Goal: Task Accomplishment & Management: Manage account settings

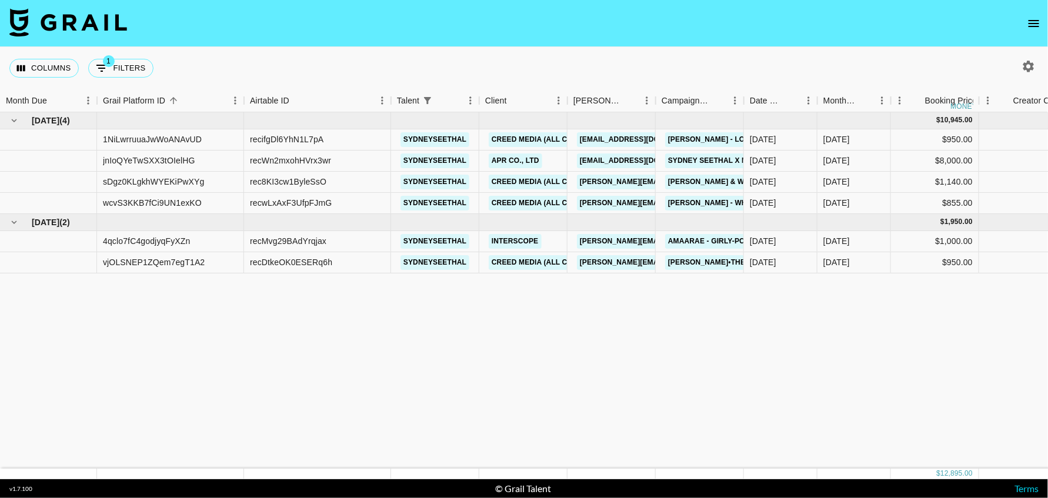
click at [1034, 31] on button "open drawer" at bounding box center [1035, 24] width 24 height 24
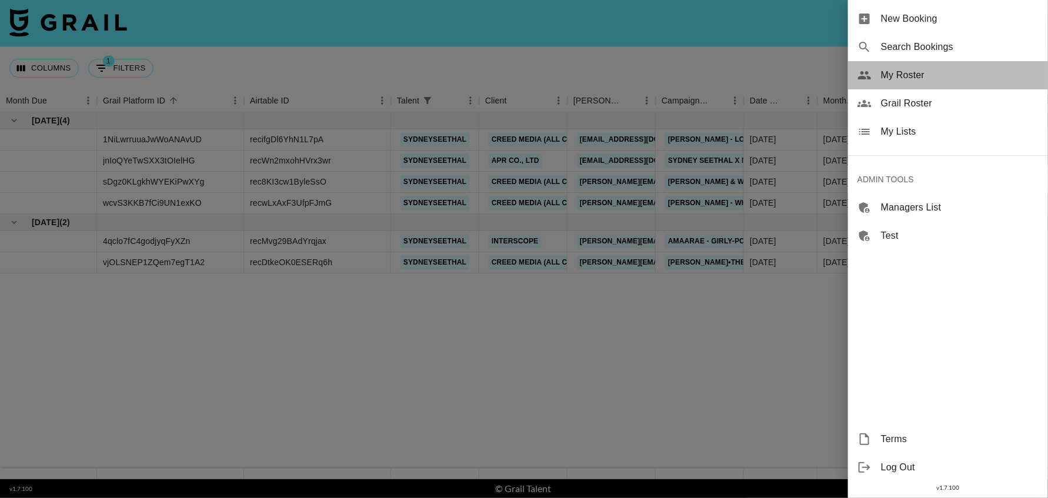
click at [906, 75] on span "My Roster" at bounding box center [960, 75] width 158 height 14
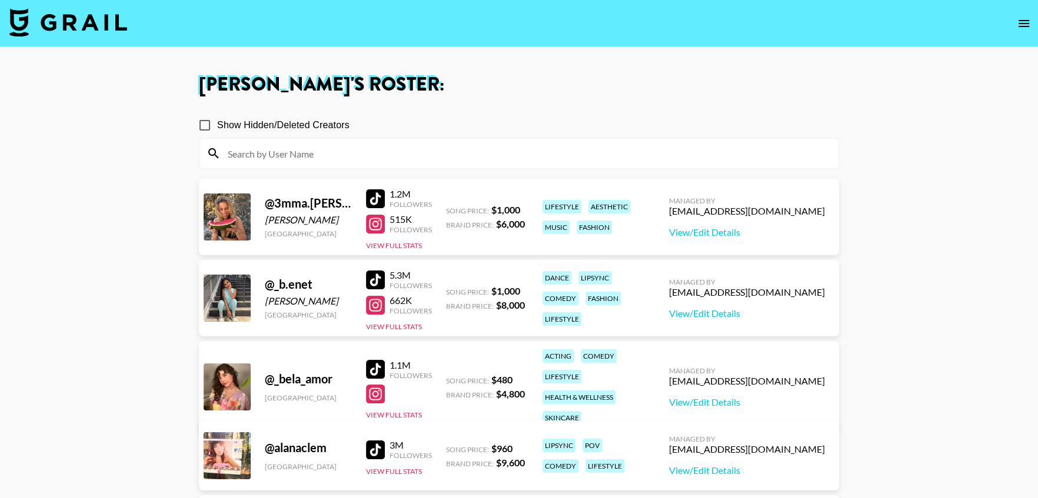
click at [329, 152] on input at bounding box center [526, 153] width 611 height 19
paste input "brookexaloura"
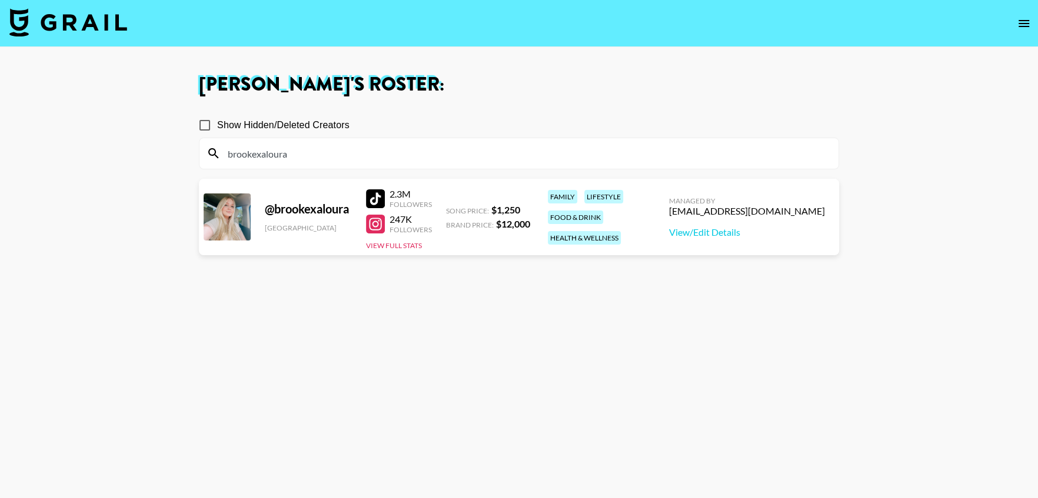
click at [377, 199] on div at bounding box center [375, 198] width 19 height 19
click at [385, 151] on input "brookexaloura" at bounding box center [526, 153] width 611 height 19
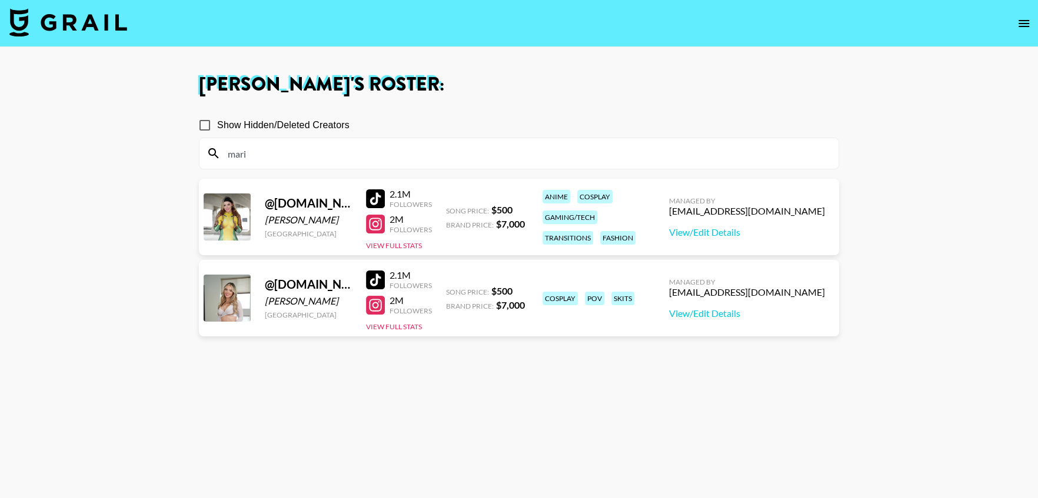
type input "mari"
click at [281, 122] on span "Show Hidden/Deleted Creators" at bounding box center [283, 125] width 132 height 14
click at [217, 122] on input "Show Hidden/Deleted Creators" at bounding box center [204, 125] width 25 height 25
checkbox input "true"
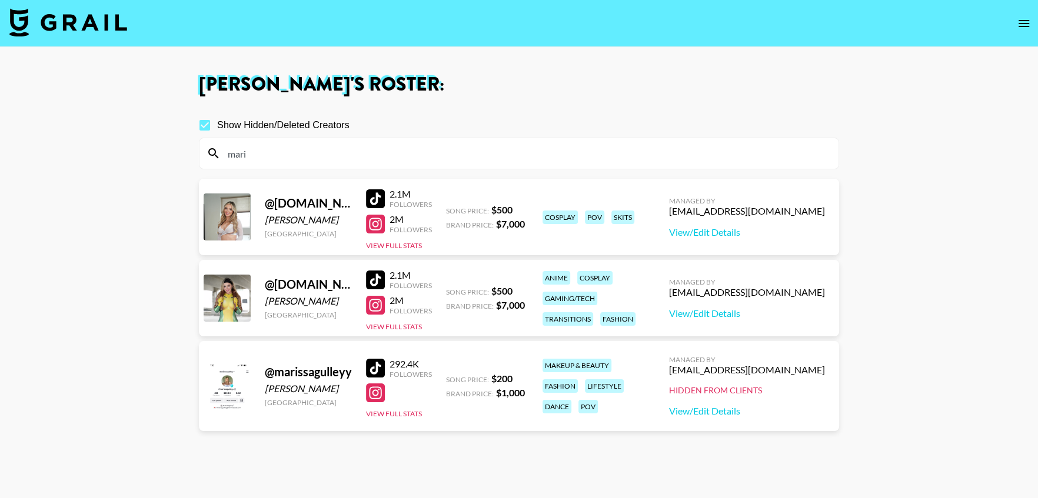
click at [375, 369] on div at bounding box center [375, 368] width 19 height 19
click at [288, 154] on input "mari" at bounding box center [526, 153] width 611 height 19
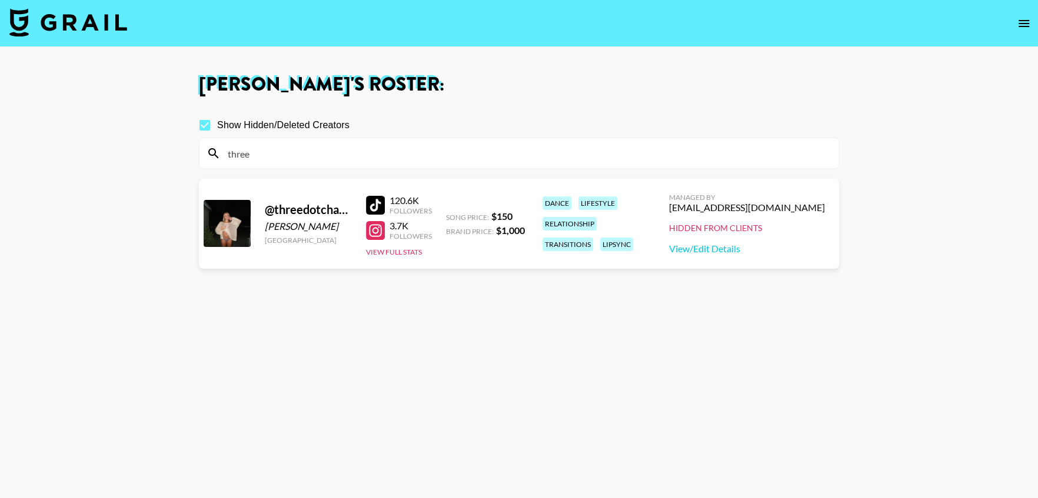
click at [261, 152] on input "three" at bounding box center [526, 153] width 611 height 19
type input "three"
click at [1020, 17] on icon "open drawer" at bounding box center [1024, 23] width 14 height 14
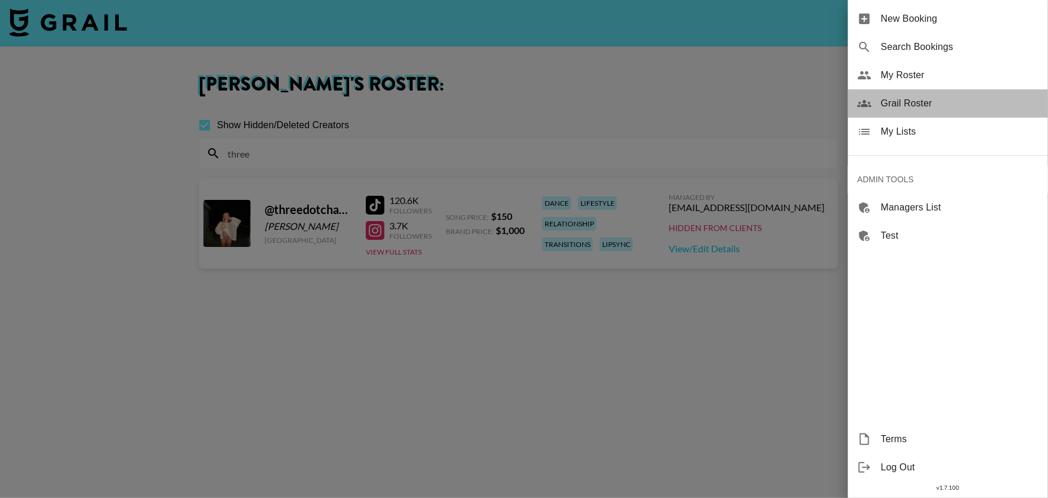
click at [923, 99] on span "Grail Roster" at bounding box center [960, 103] width 158 height 14
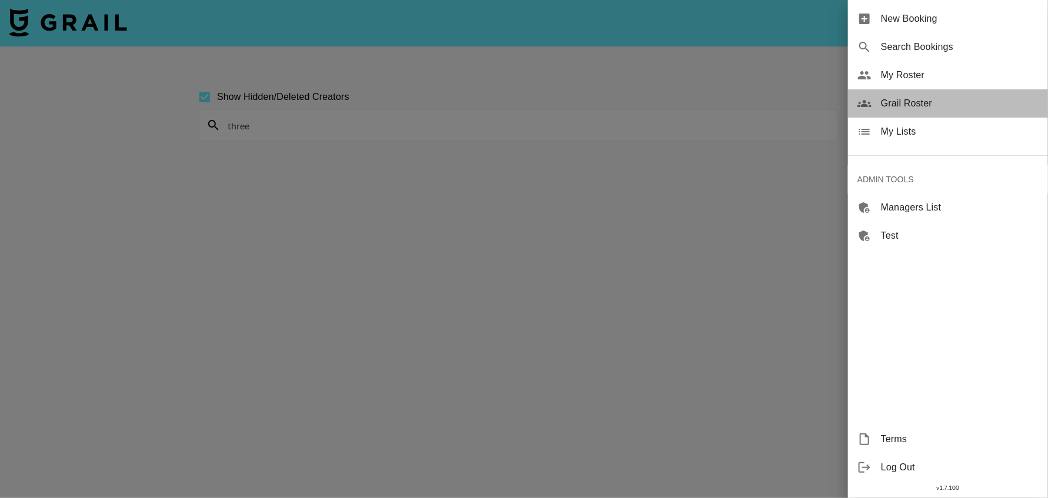
click at [922, 105] on span "Grail Roster" at bounding box center [960, 103] width 158 height 14
click at [914, 106] on span "Grail Roster" at bounding box center [960, 103] width 158 height 14
click at [605, 220] on div at bounding box center [524, 249] width 1048 height 498
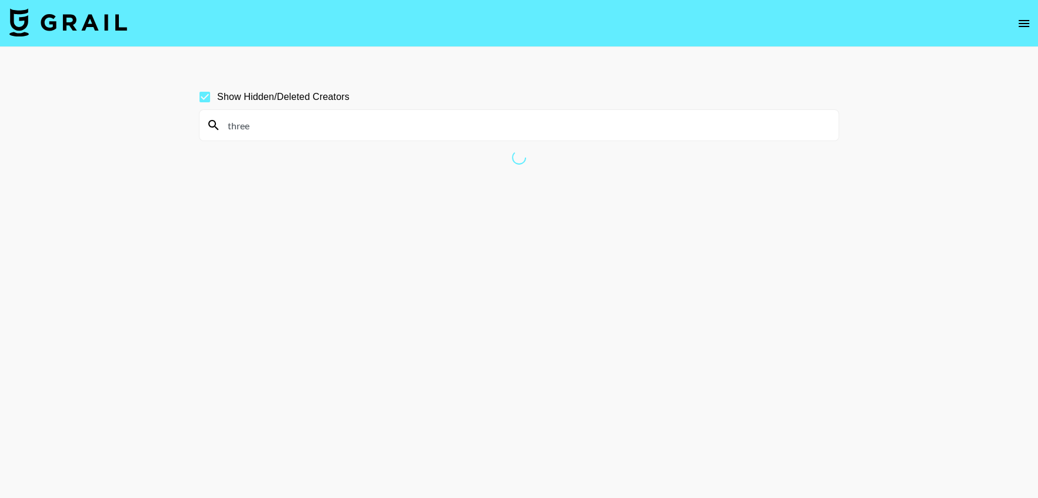
click at [538, 126] on input "three" at bounding box center [526, 125] width 611 height 19
click at [411, 128] on input at bounding box center [526, 125] width 611 height 19
click at [397, 127] on input "three" at bounding box center [526, 125] width 611 height 19
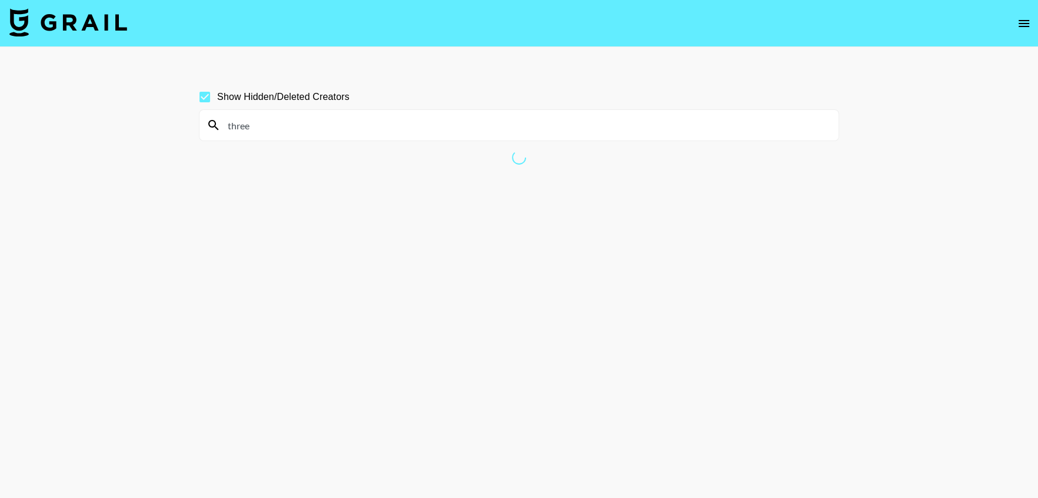
click at [397, 127] on input "three" at bounding box center [526, 125] width 611 height 19
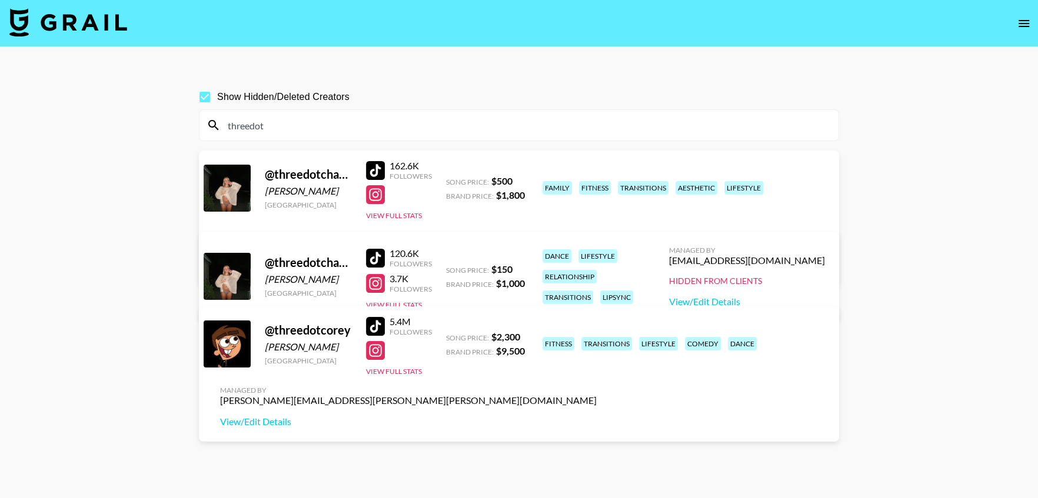
click at [597, 239] on div "[PERSON_NAME][EMAIL_ADDRESS][PERSON_NAME][PERSON_NAME][DOMAIN_NAME]" at bounding box center [408, 245] width 377 height 12
copy div "[PERSON_NAME][EMAIL_ADDRESS][PERSON_NAME][PERSON_NAME][DOMAIN_NAME]"
click at [405, 128] on input "threedot" at bounding box center [526, 125] width 611 height 19
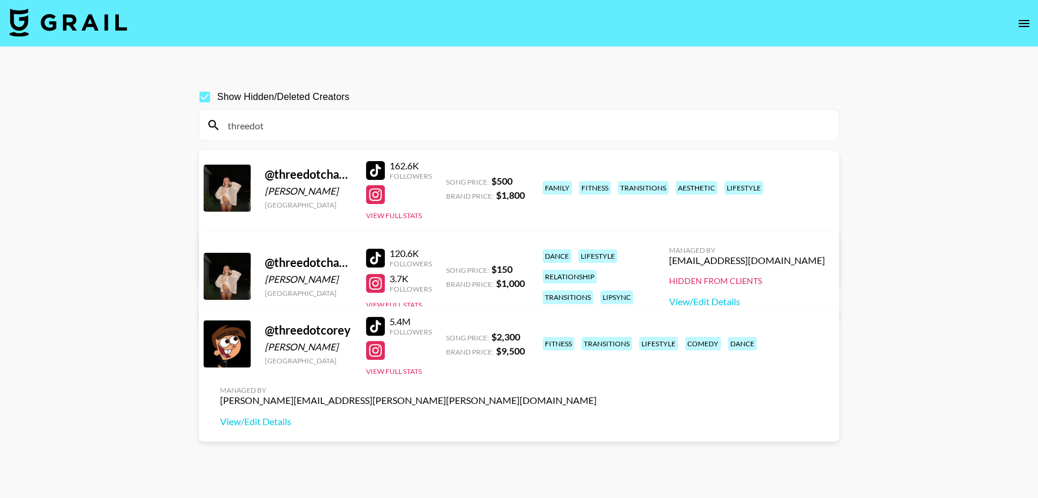
click at [405, 128] on input "threedot" at bounding box center [526, 125] width 611 height 19
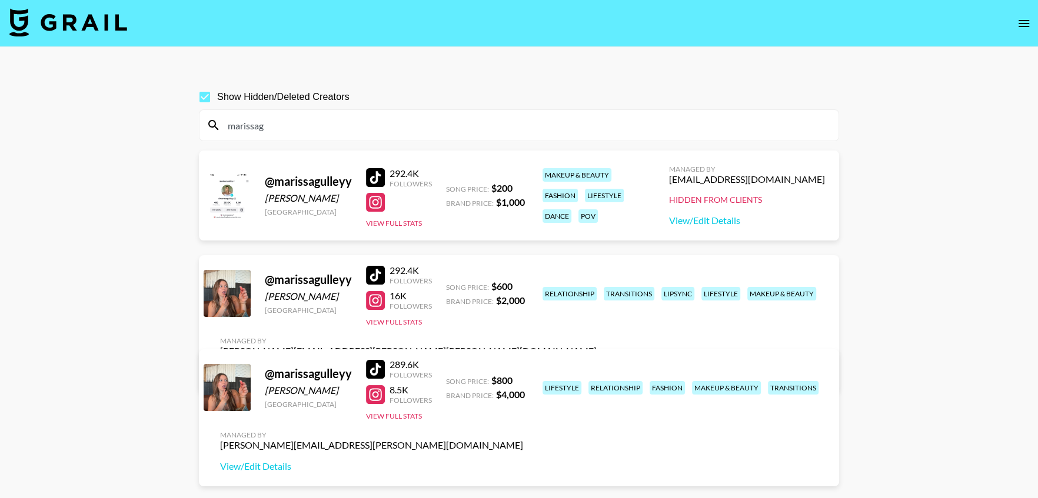
type input "marissag"
click at [204, 97] on input "Show Hidden/Deleted Creators" at bounding box center [204, 97] width 25 height 25
checkbox input "false"
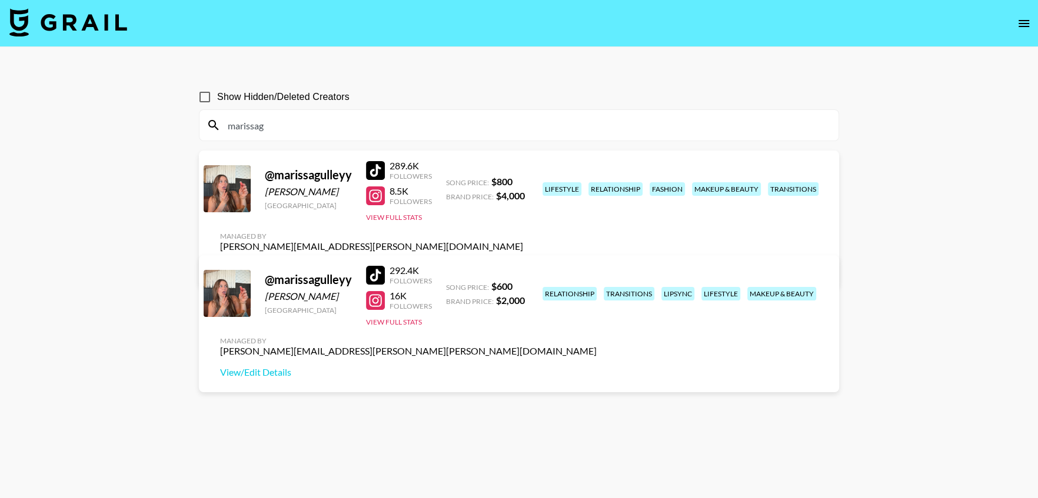
click at [94, 28] on img at bounding box center [68, 22] width 118 height 28
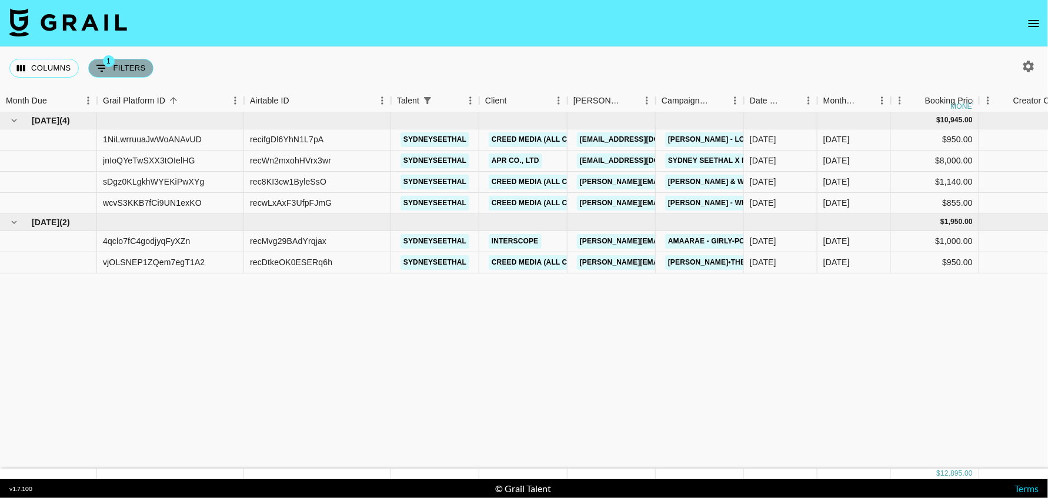
click at [127, 69] on button "1 Filters" at bounding box center [120, 68] width 65 height 19
select select "talentName"
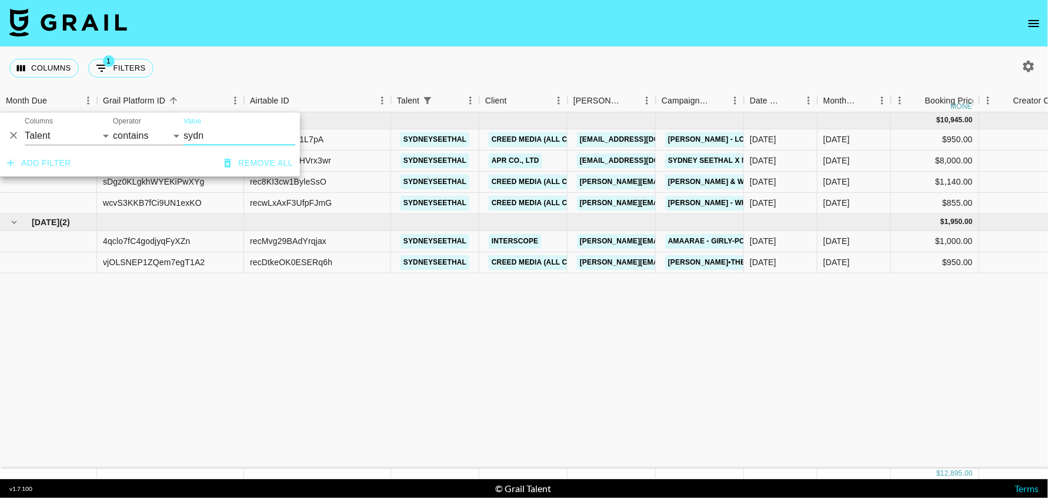
click at [189, 136] on input "sydn" at bounding box center [240, 135] width 112 height 19
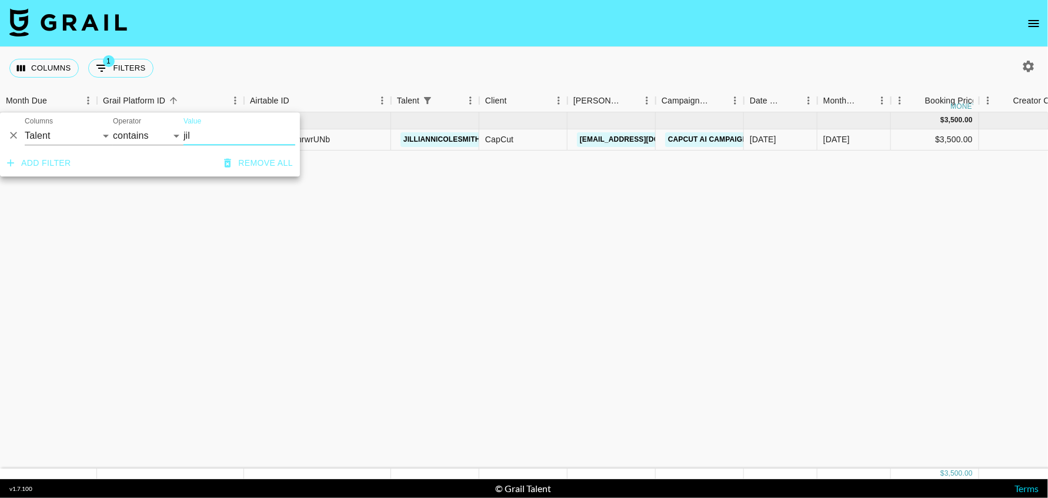
type input "jil"
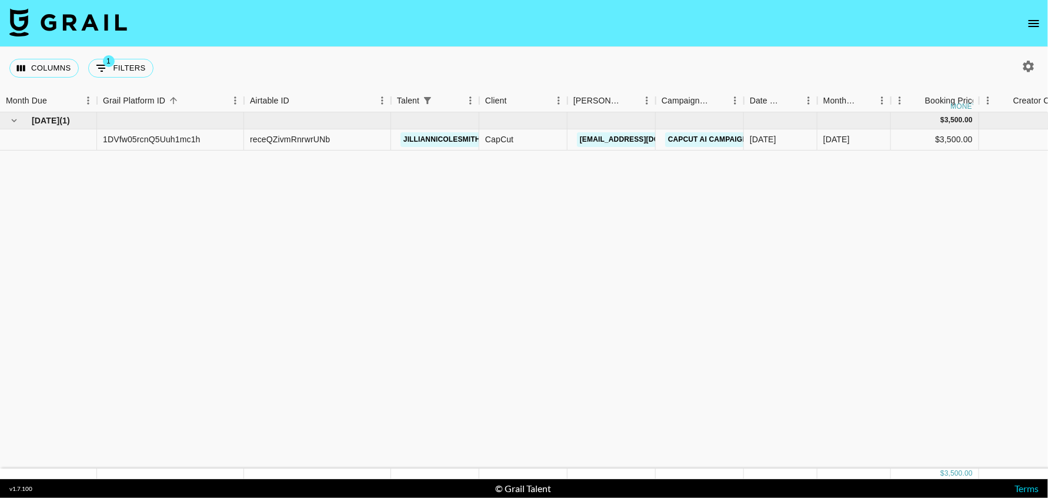
click at [1034, 22] on icon "open drawer" at bounding box center [1034, 23] width 14 height 14
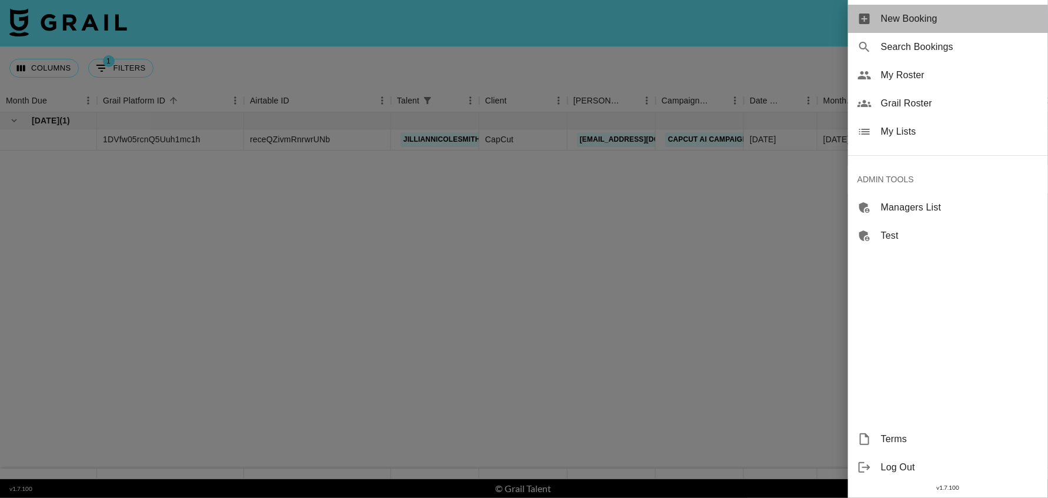
click at [938, 22] on span "New Booking" at bounding box center [960, 19] width 158 height 14
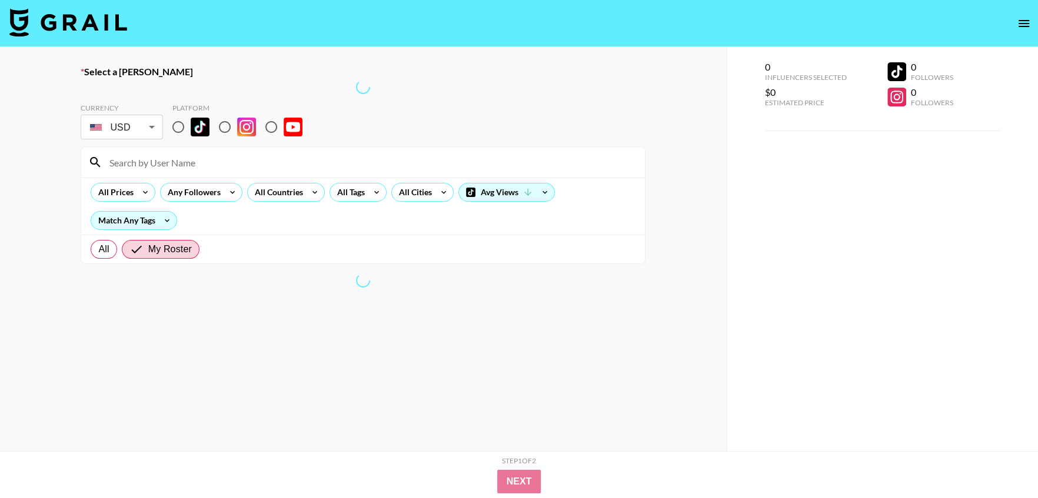
click at [79, 21] on img at bounding box center [68, 22] width 118 height 28
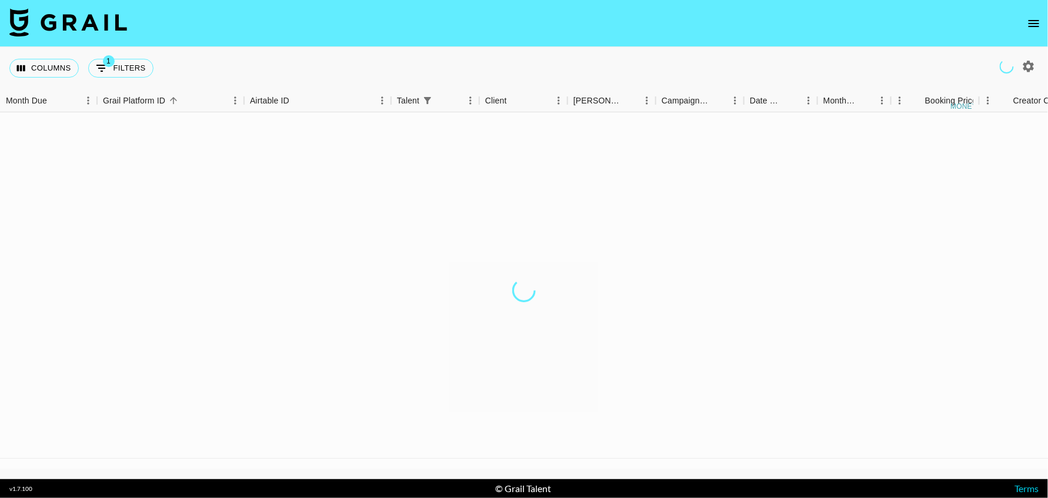
click at [1035, 66] on icon "button" at bounding box center [1029, 66] width 14 height 14
select select "[DATE]"
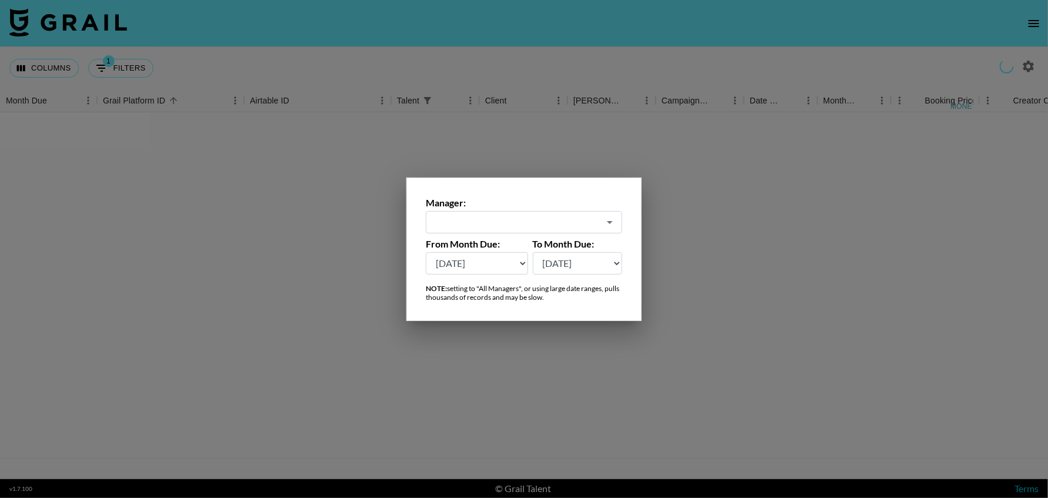
type input "[EMAIL_ADDRESS][DOMAIN_NAME]"
click at [487, 265] on select "[DATE] Aug '[DATE] Jun '[DATE] Apr '[DATE] Feb '[DATE] Dec '[DATE] Oct '[DATE] …" at bounding box center [477, 263] width 102 height 22
select select "[DATE]"
click at [426, 252] on select "[DATE] Aug '[DATE] Jun '[DATE] Apr '[DATE] Feb '[DATE] Dec '[DATE] Oct '[DATE] …" at bounding box center [477, 263] width 102 height 22
click at [758, 269] on div at bounding box center [524, 249] width 1048 height 498
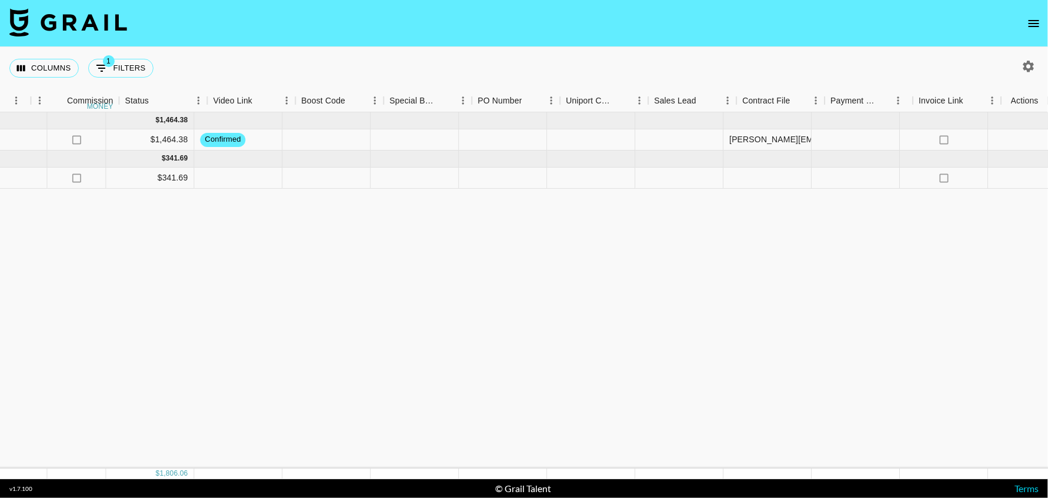
scroll to position [0, 1243]
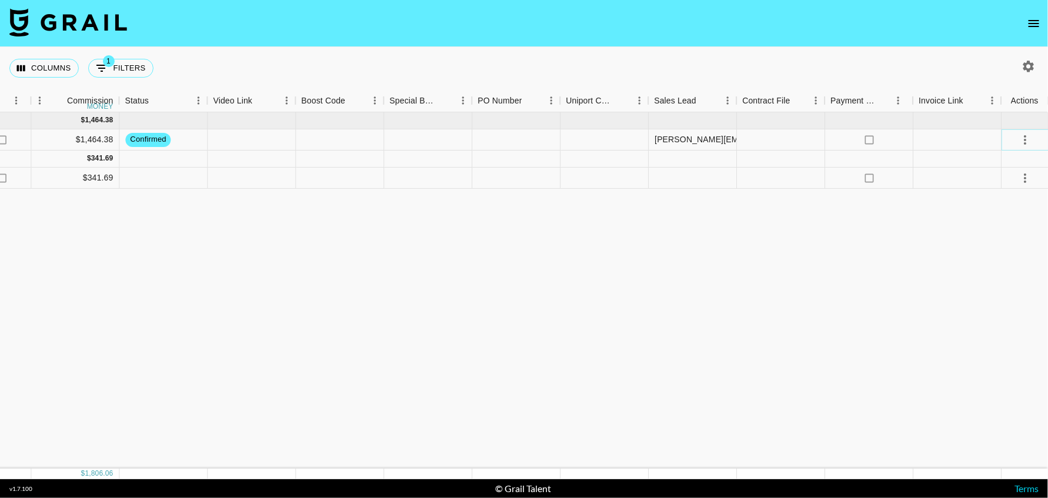
click at [1023, 141] on icon "select merge strategy" at bounding box center [1025, 140] width 14 height 14
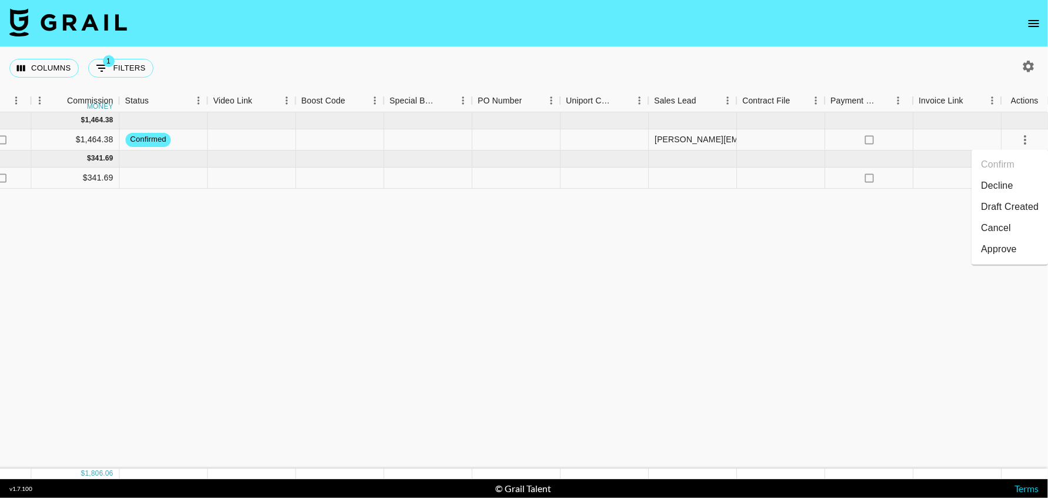
click at [1015, 205] on li "Draft Created" at bounding box center [1011, 207] width 76 height 21
click at [1020, 178] on icon "select merge strategy" at bounding box center [1025, 178] width 14 height 14
click at [1004, 225] on li "Decline" at bounding box center [1011, 224] width 76 height 21
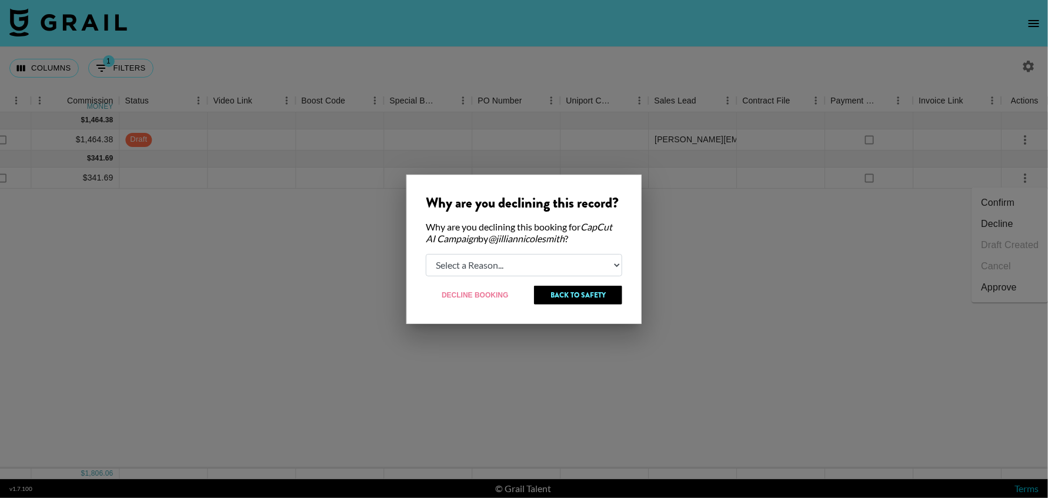
click at [511, 268] on select "Select a Reason... Relogging this deal due to a data issue The [PERSON_NAME] ca…" at bounding box center [524, 265] width 197 height 22
select select "creator_decline"
click at [426, 254] on select "Select a Reason... Relogging this deal due to a data issue The [PERSON_NAME] ca…" at bounding box center [524, 265] width 197 height 22
click at [488, 294] on button "Decline Booking" at bounding box center [475, 295] width 99 height 19
